Goal: Information Seeking & Learning: Find specific fact

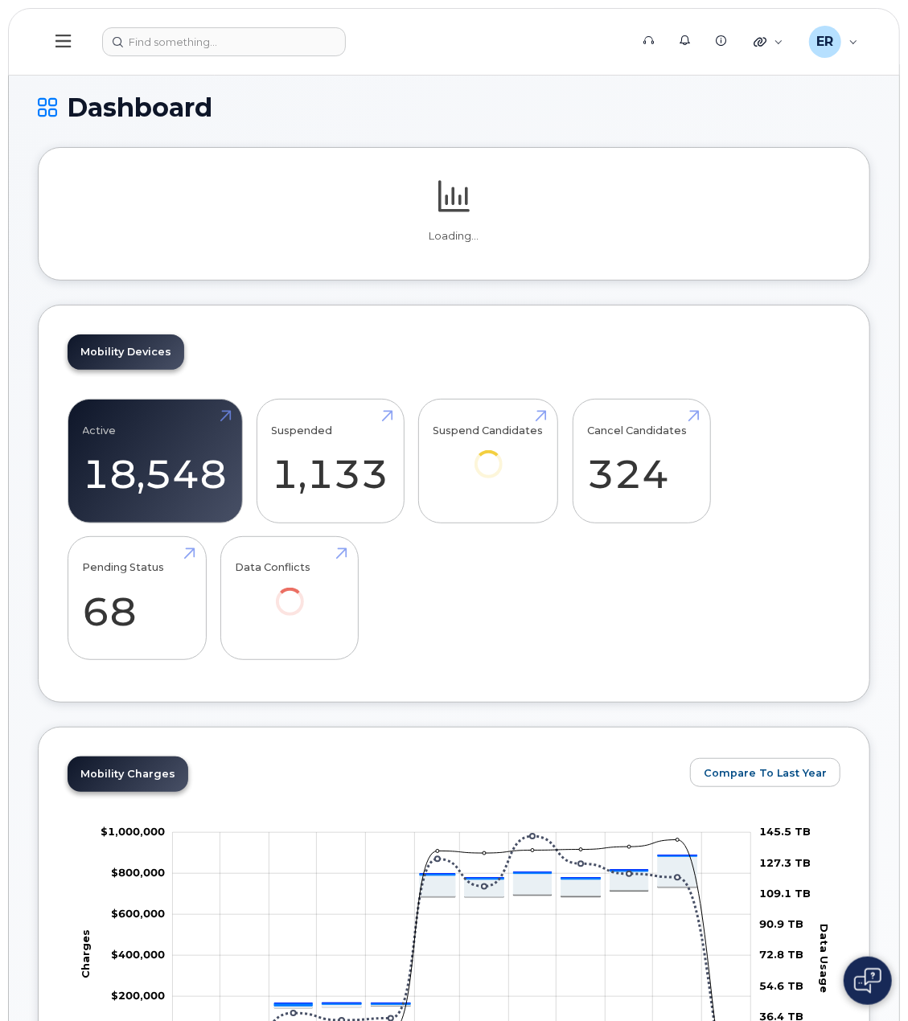
click at [146, 23] on header "Support Alerts Knowledge Base Quicklinks Suspend / Cancel Device Change SIM Car…" at bounding box center [454, 42] width 892 height 68
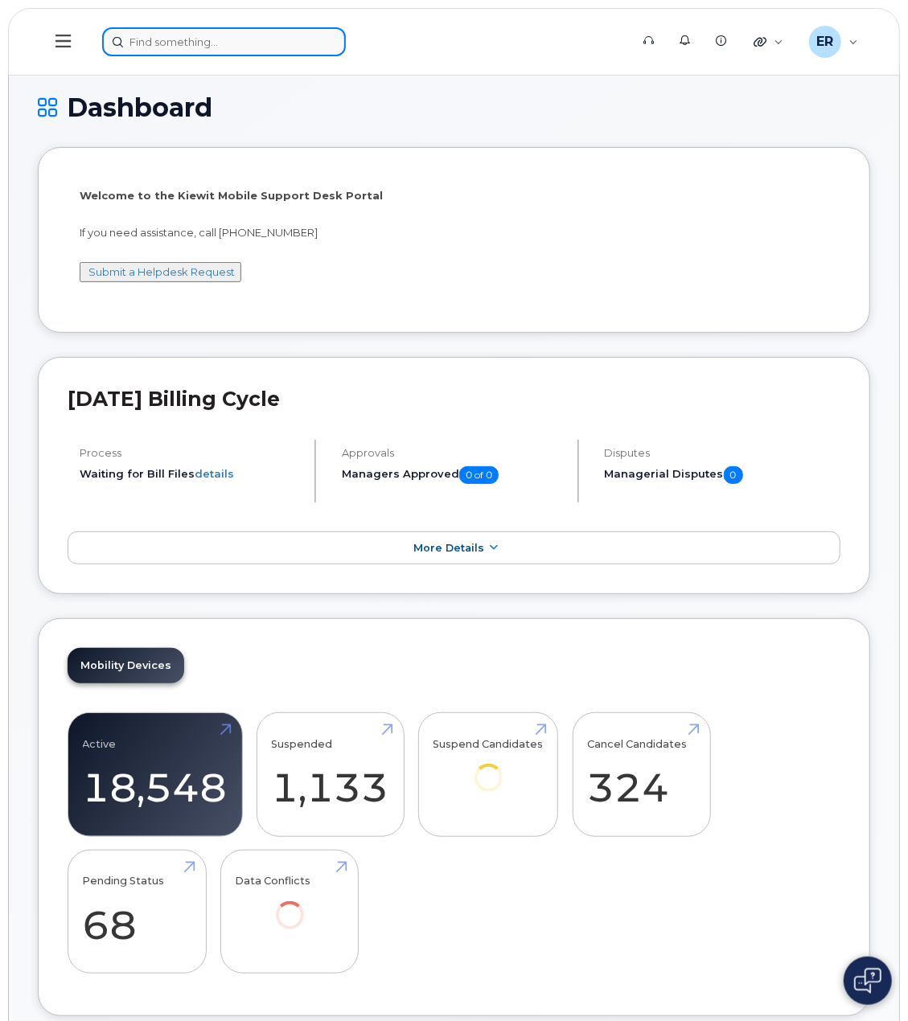
click at [161, 36] on input at bounding box center [224, 41] width 244 height 29
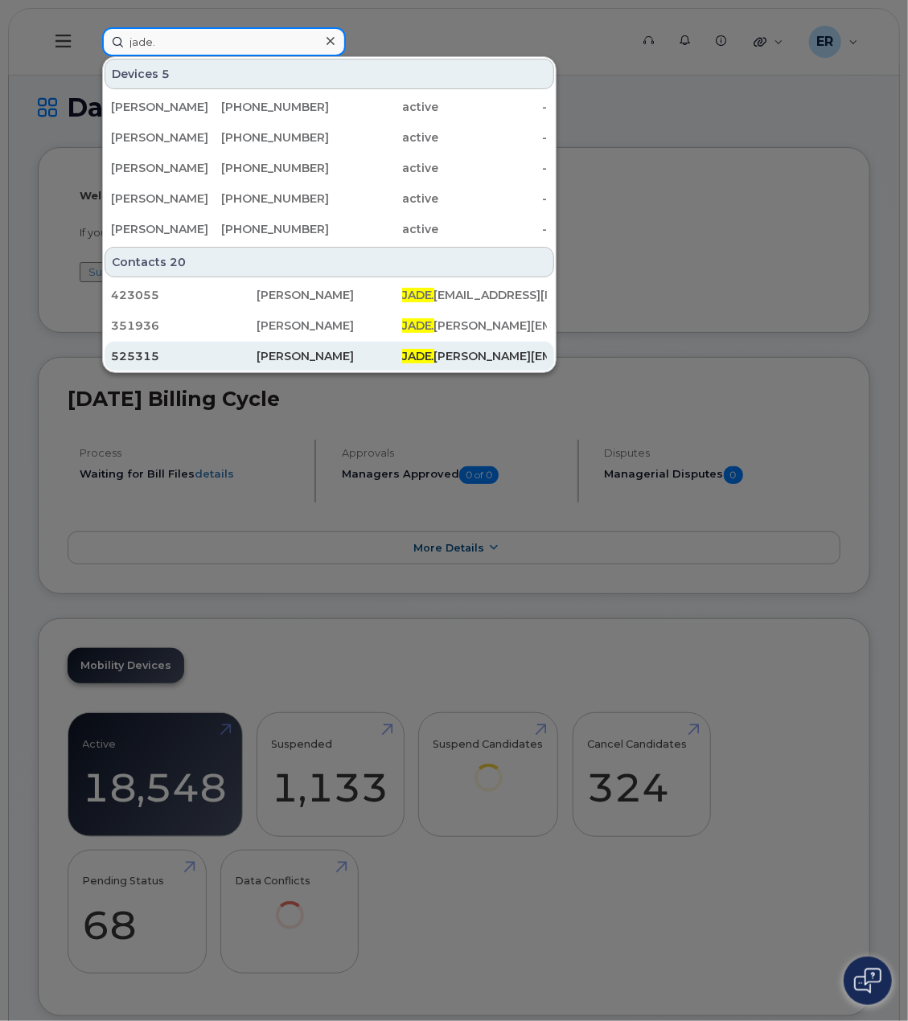
type input "jade."
click at [402, 344] on div "[PERSON_NAME]" at bounding box center [475, 356] width 146 height 29
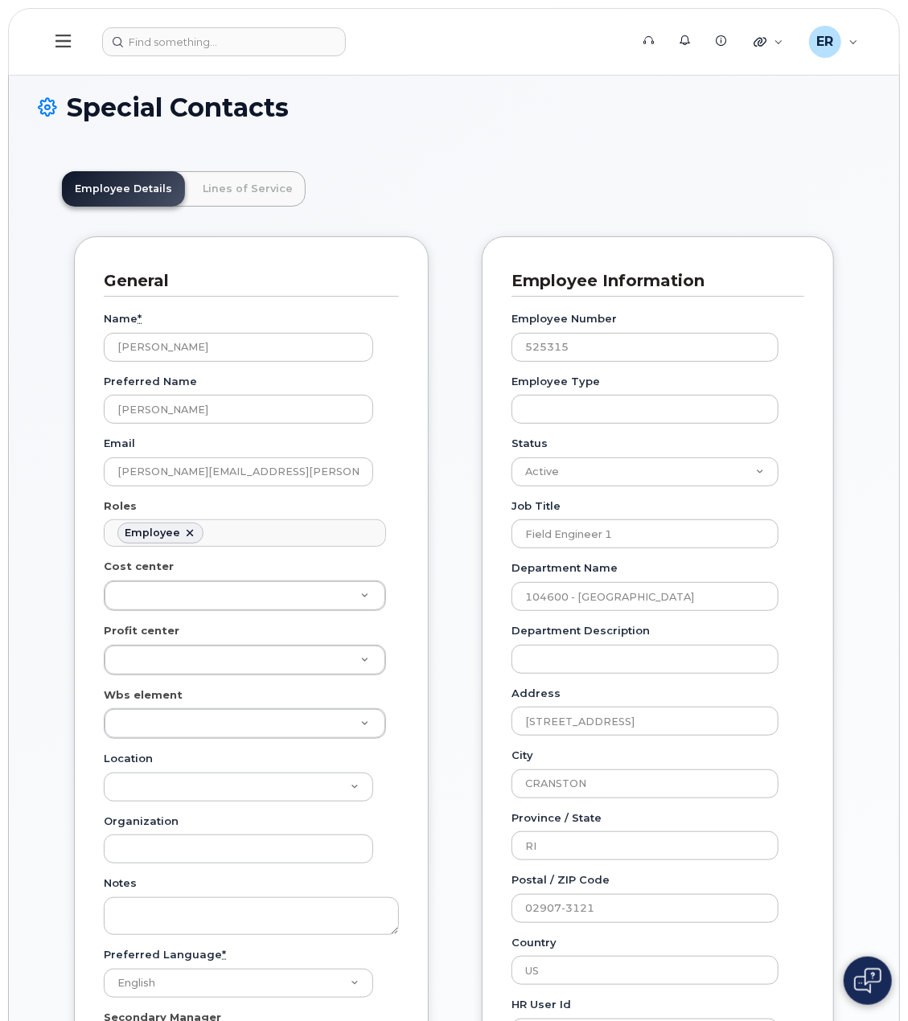
click at [50, 29] on button at bounding box center [63, 41] width 51 height 47
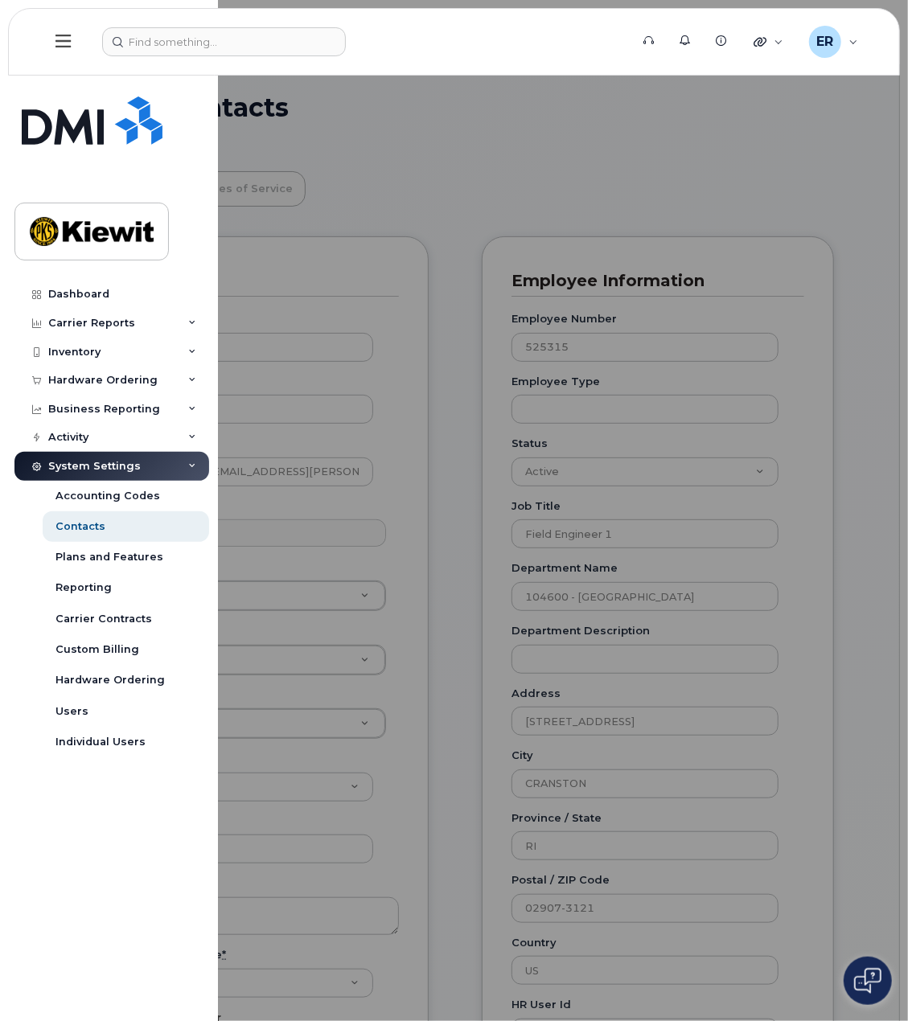
click at [503, 110] on div at bounding box center [454, 510] width 908 height 1021
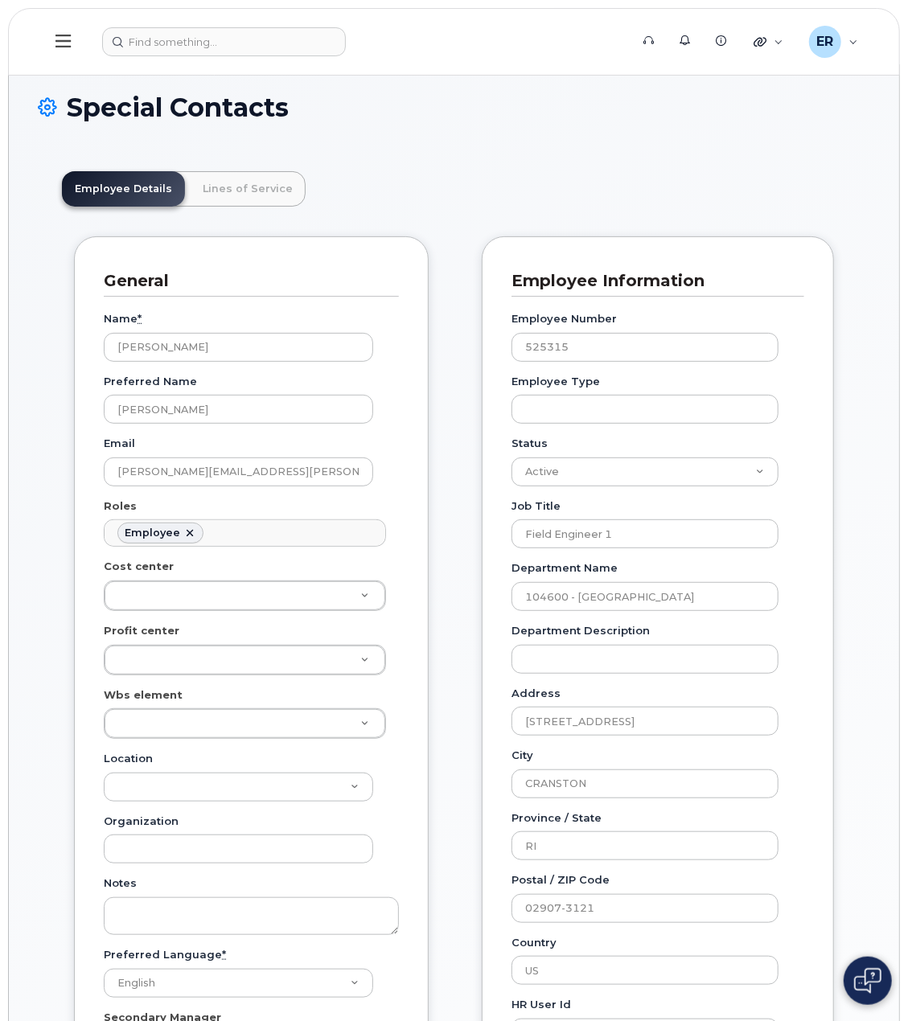
click at [80, 40] on button at bounding box center [63, 41] width 51 height 47
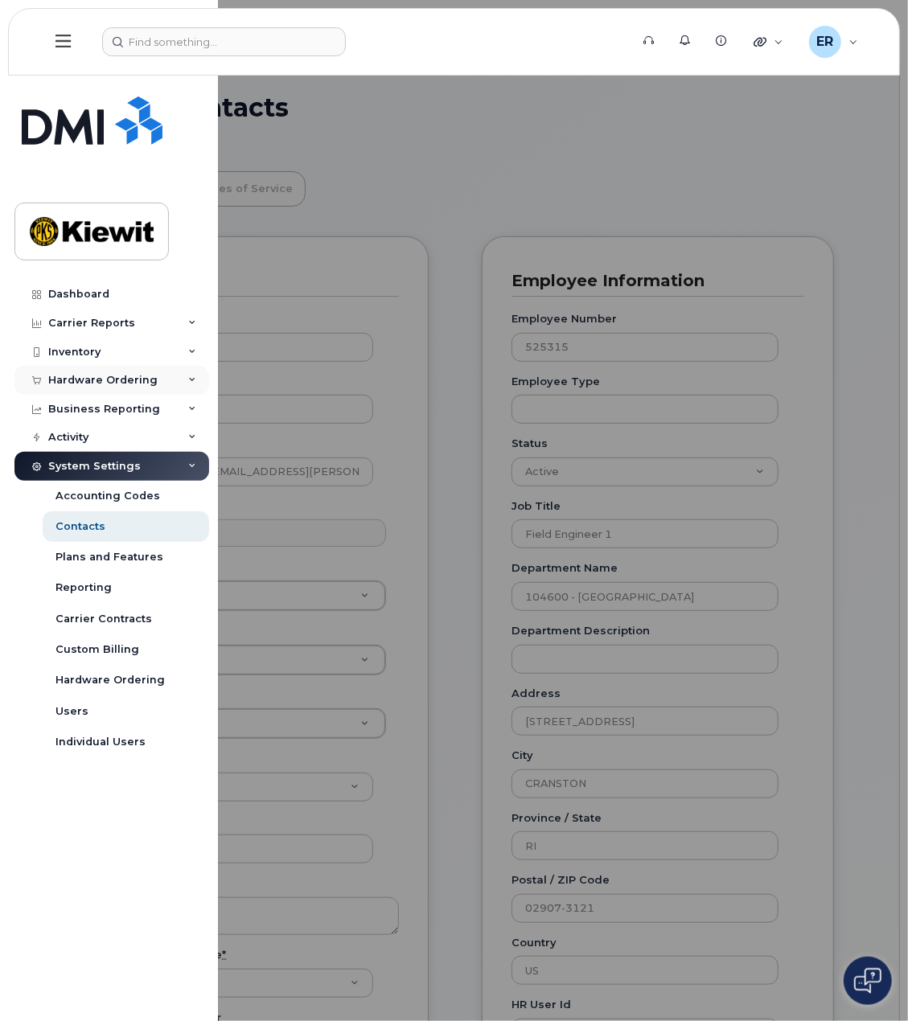
click at [84, 388] on div "Hardware Ordering" at bounding box center [111, 380] width 195 height 29
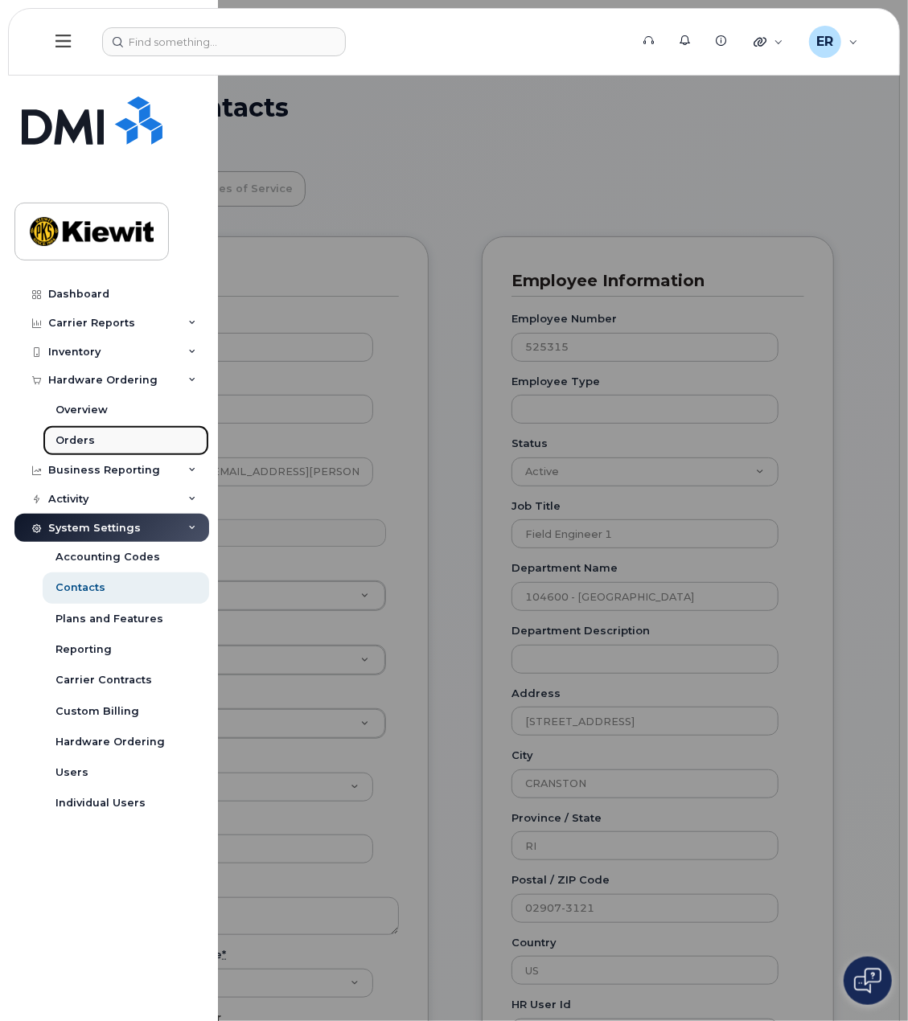
click at [92, 443] on link "Orders" at bounding box center [126, 440] width 166 height 31
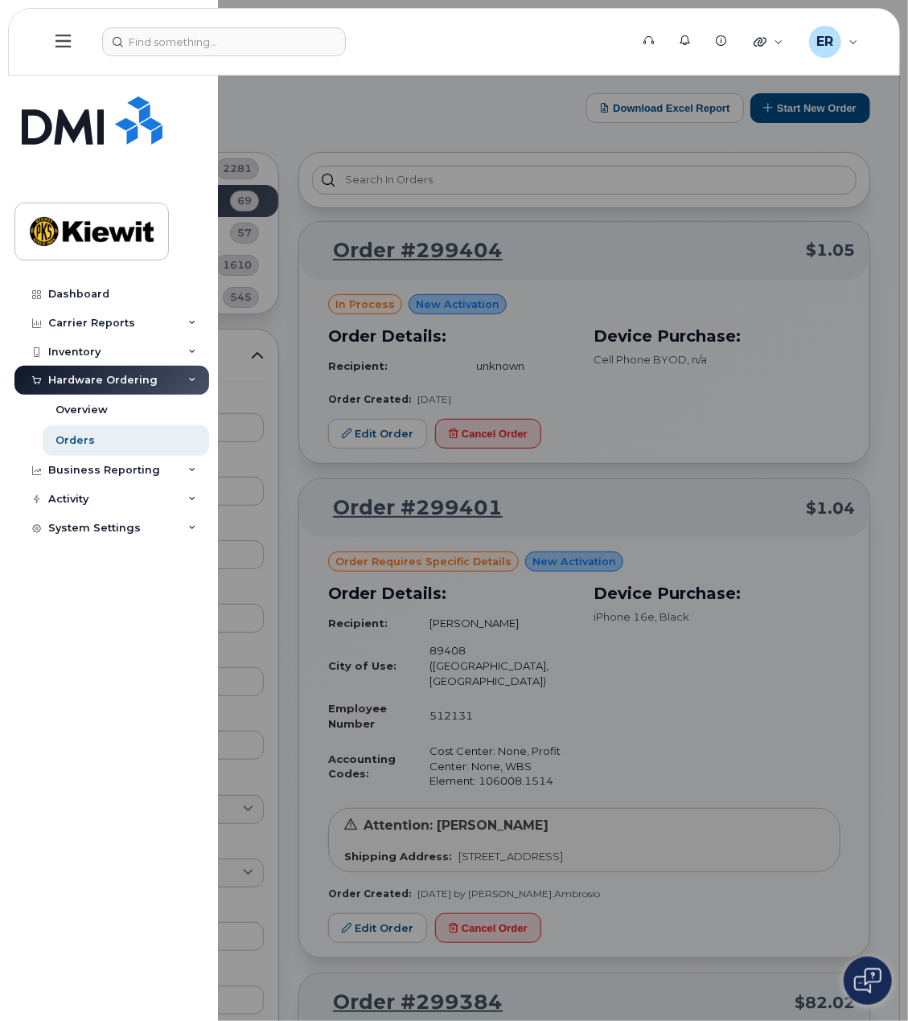
click at [412, 85] on div at bounding box center [454, 510] width 908 height 1021
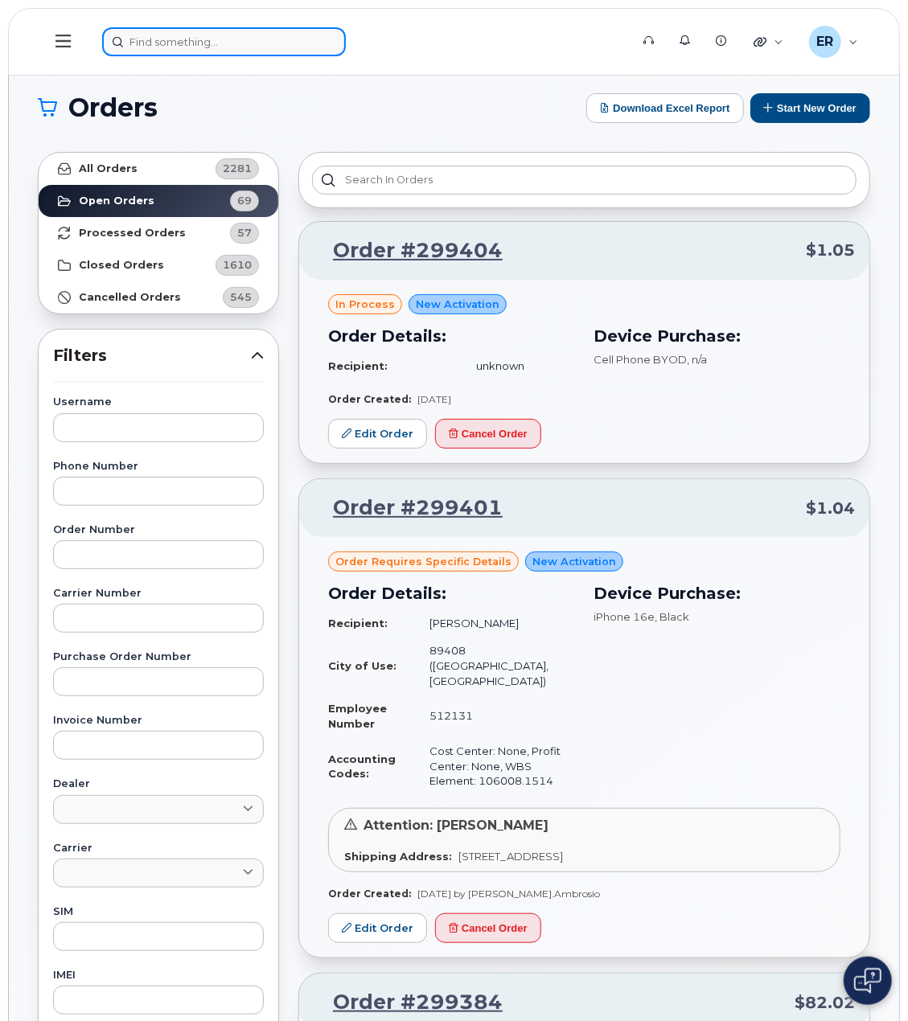
click at [220, 39] on input at bounding box center [224, 41] width 244 height 29
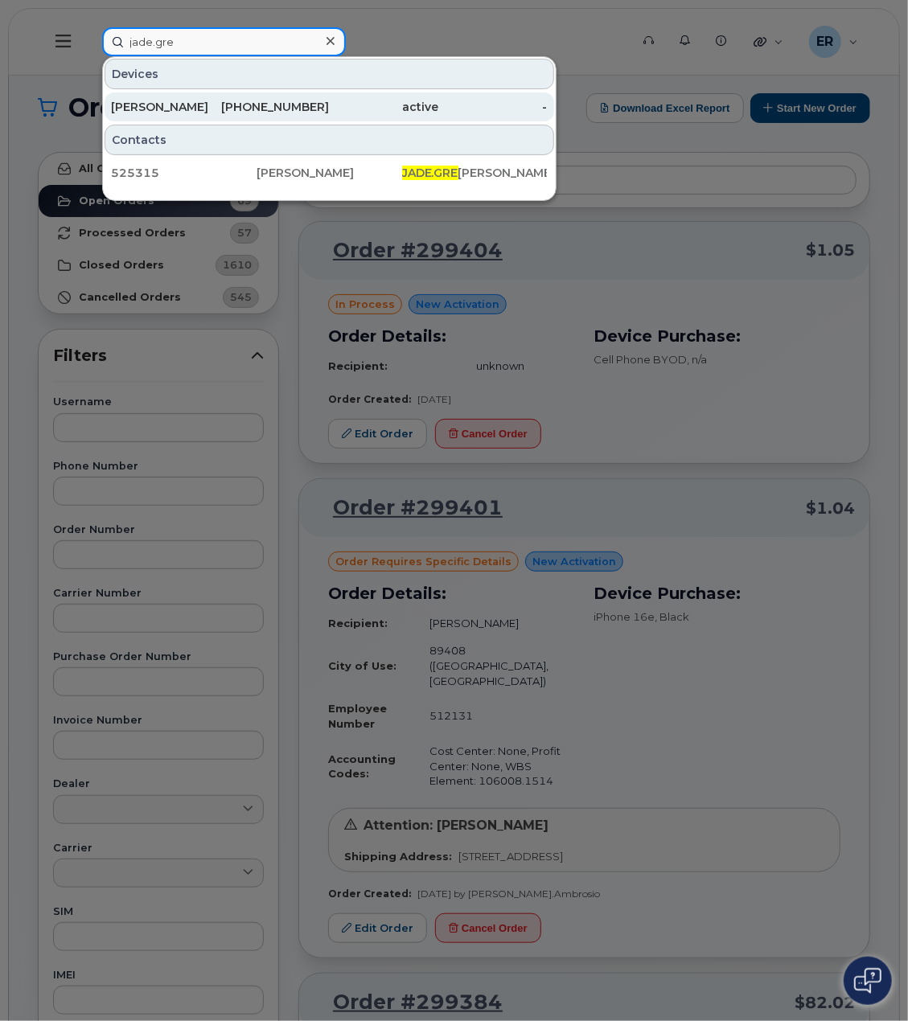
type input "jade.gre"
click at [418, 111] on div "active" at bounding box center [383, 107] width 109 height 16
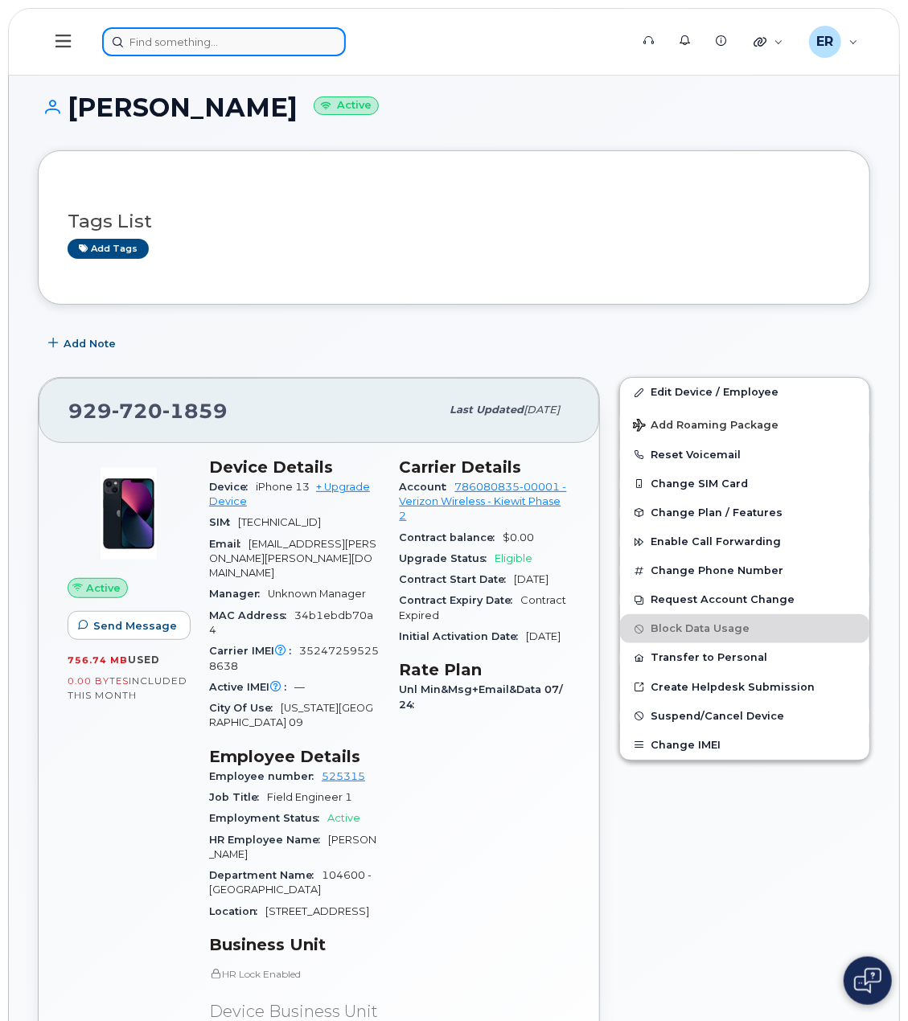
click at [146, 33] on input at bounding box center [224, 41] width 244 height 29
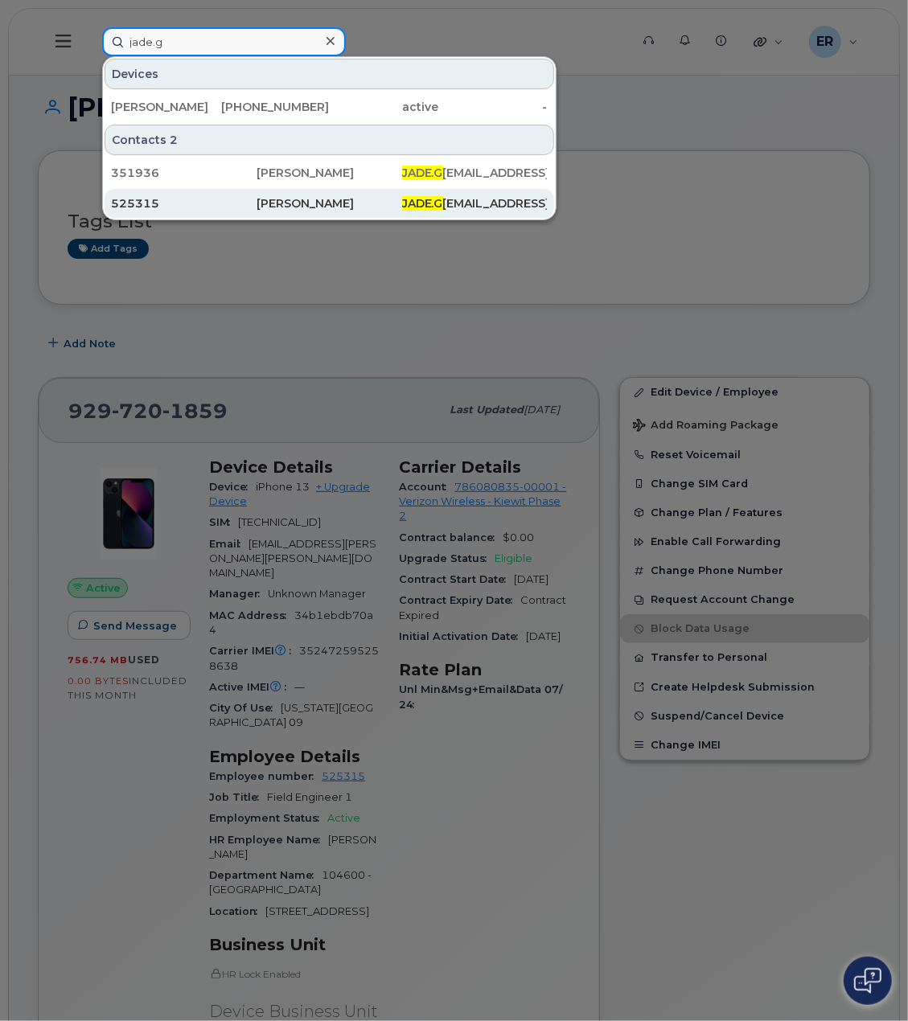
type input "jade.g"
click at [314, 199] on div "[PERSON_NAME]" at bounding box center [329, 203] width 146 height 16
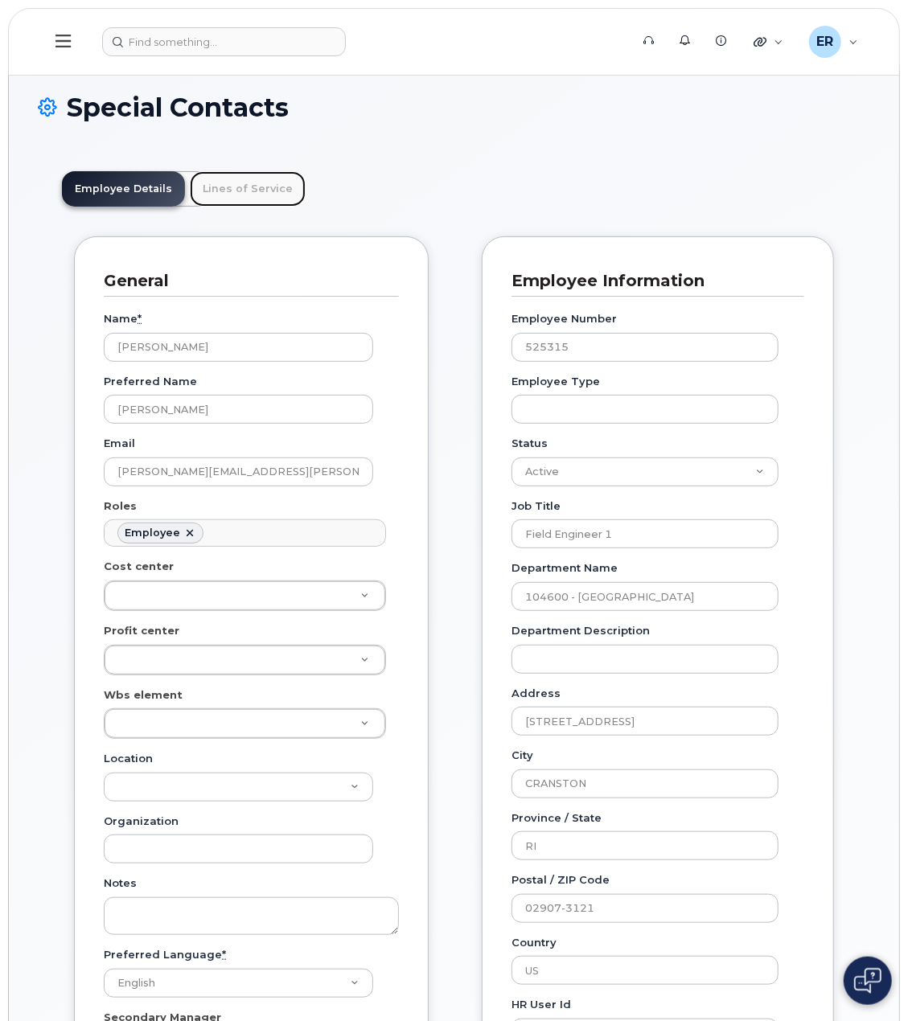
click at [261, 191] on link "Lines of Service" at bounding box center [248, 188] width 116 height 35
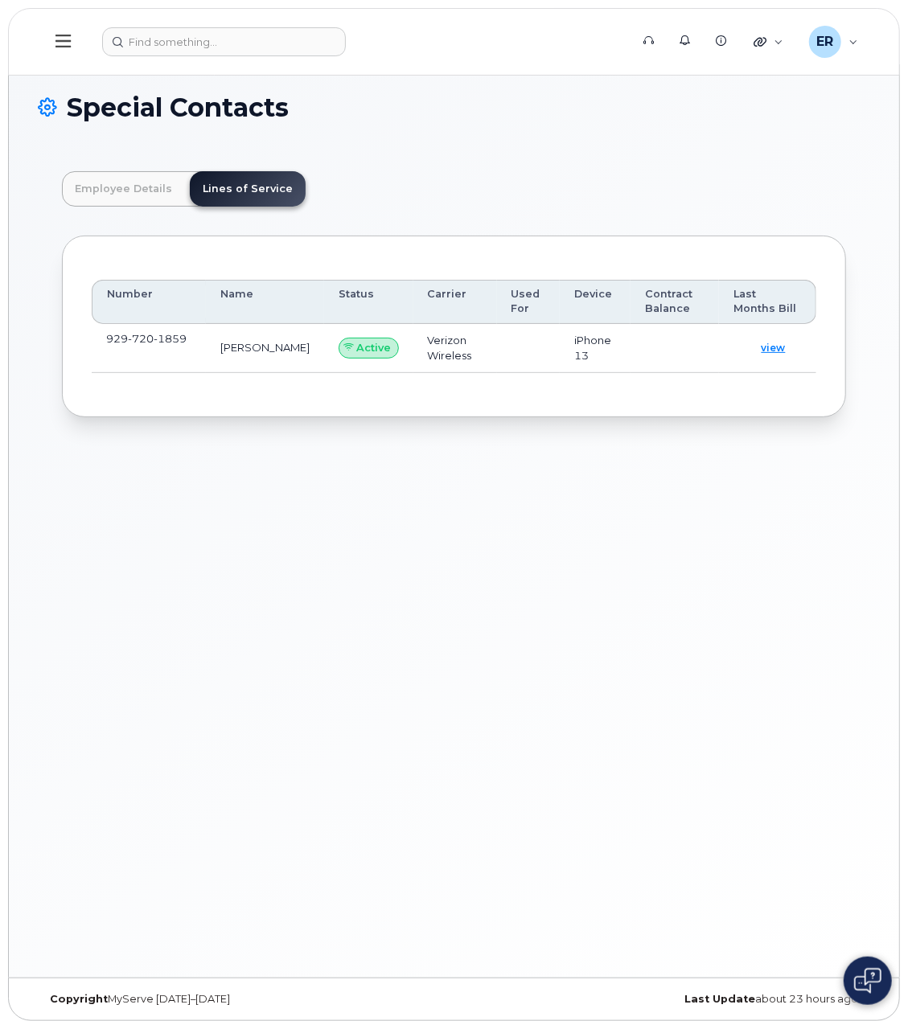
click at [154, 340] on span "720" at bounding box center [170, 338] width 33 height 13
click at [777, 342] on span "view" at bounding box center [773, 348] width 24 height 14
click at [63, 36] on icon at bounding box center [62, 41] width 15 height 13
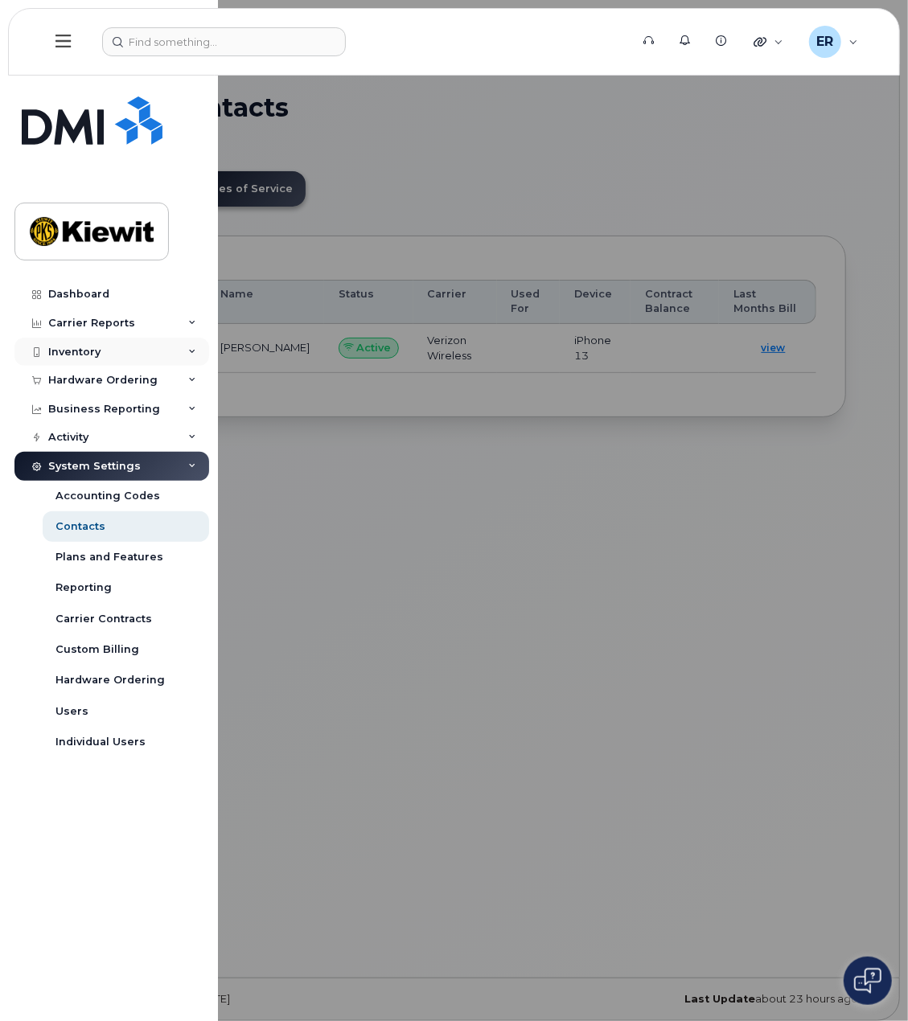
click at [75, 346] on div "Inventory" at bounding box center [74, 352] width 52 height 13
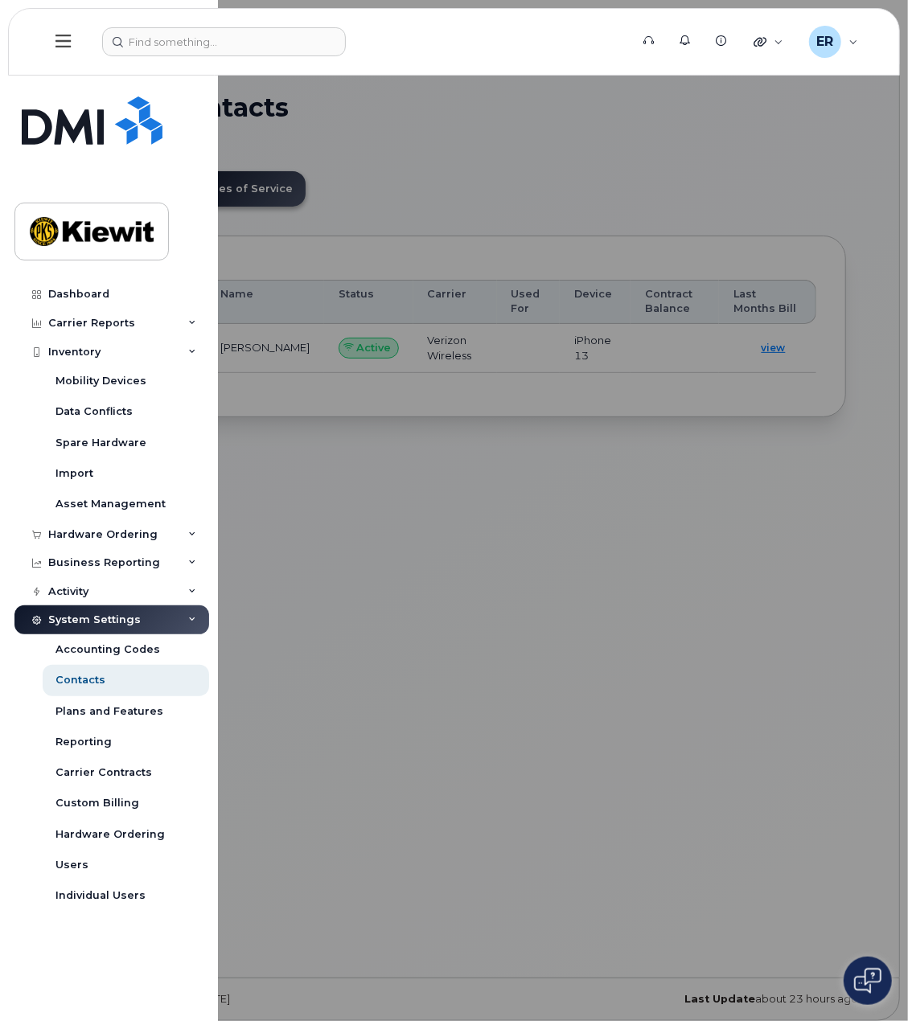
click at [683, 684] on div at bounding box center [454, 510] width 908 height 1021
